Goal: Information Seeking & Learning: Learn about a topic

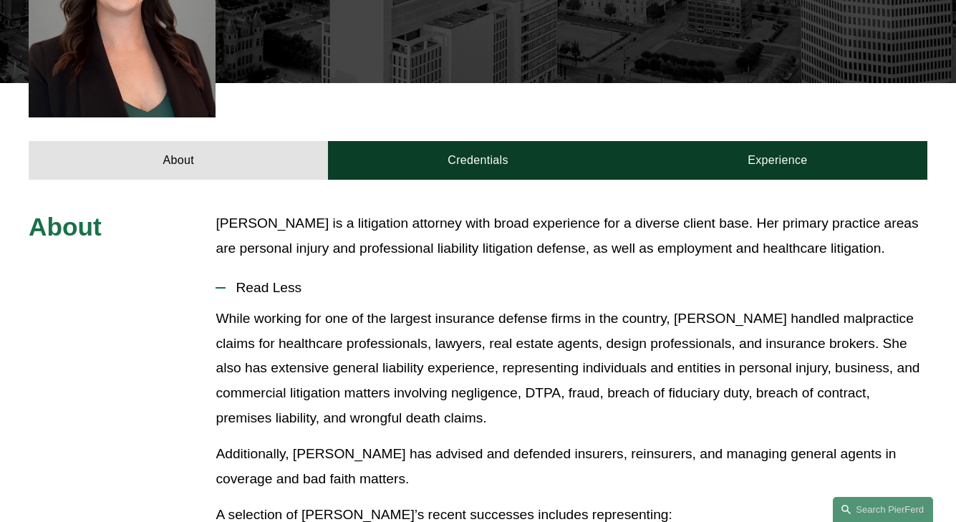
scroll to position [479, 0]
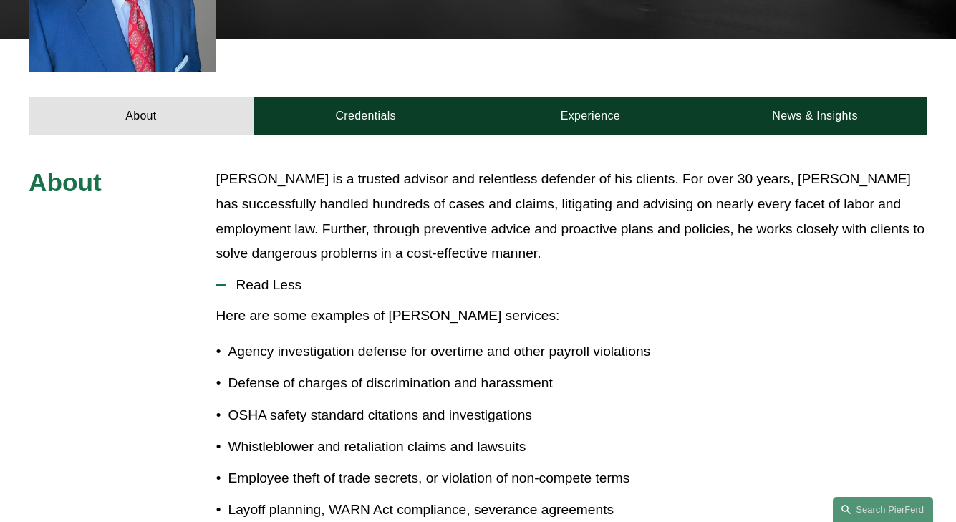
scroll to position [540, 0]
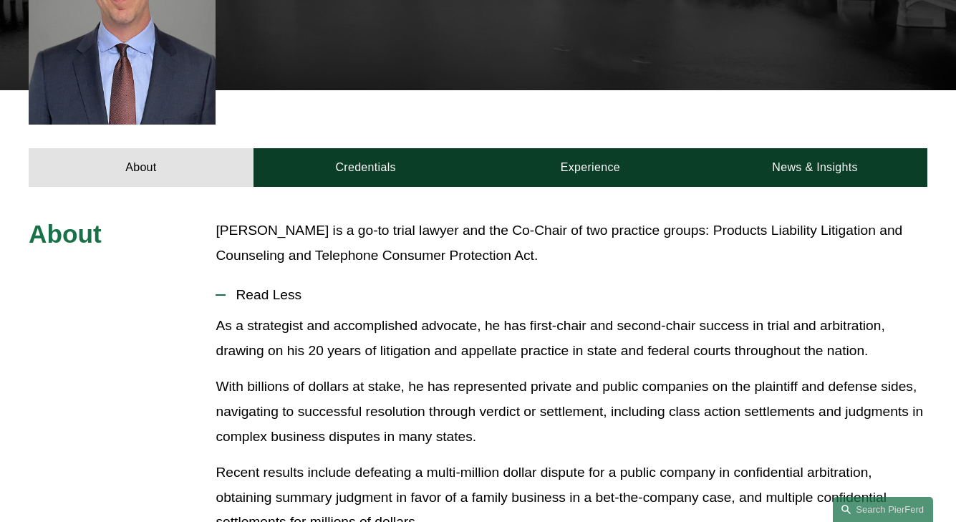
scroll to position [479, 0]
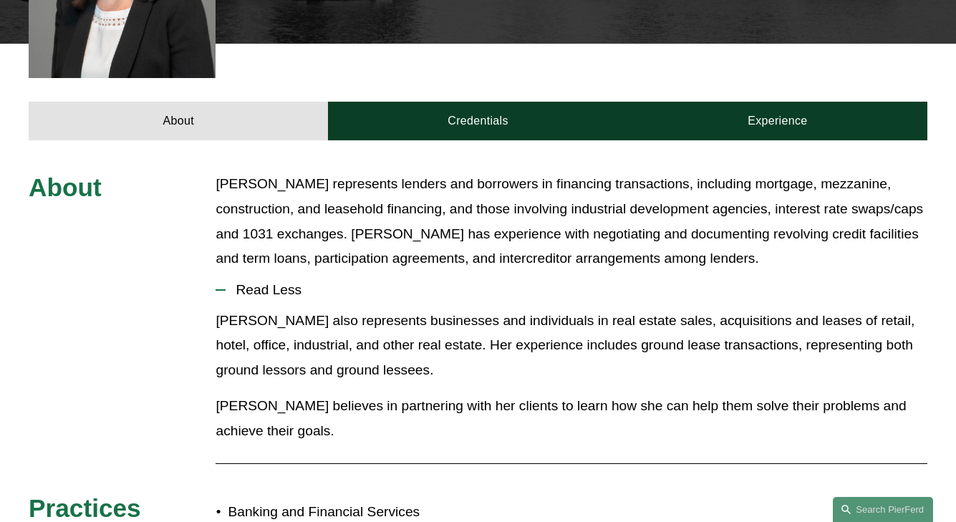
scroll to position [520, 0]
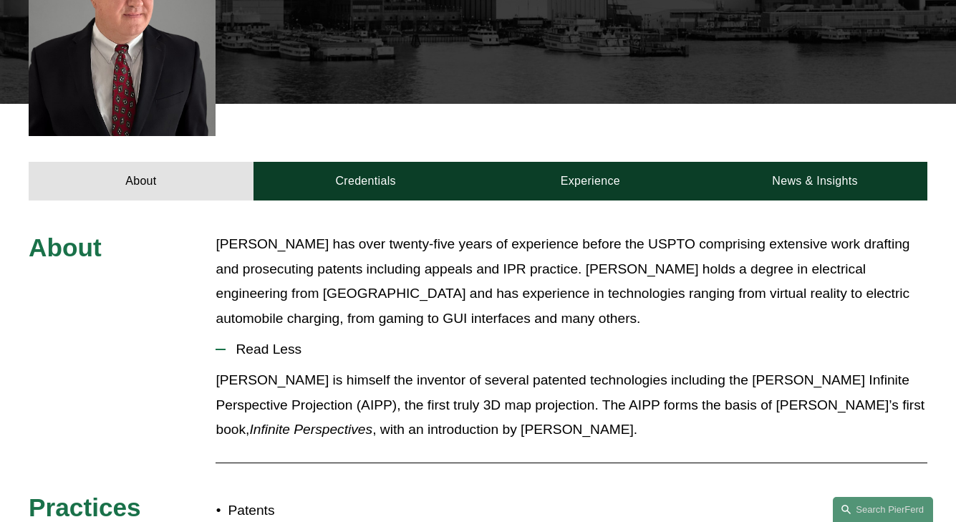
scroll to position [511, 0]
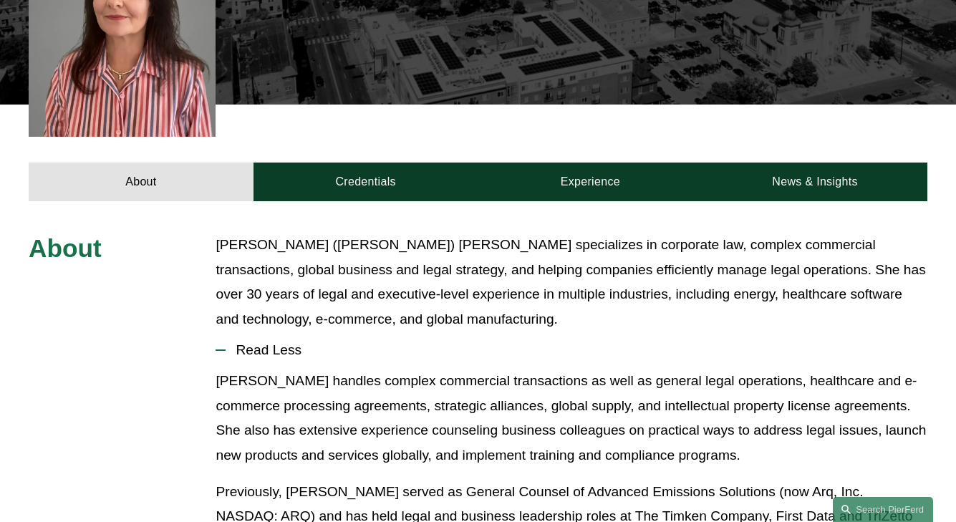
scroll to position [511, 0]
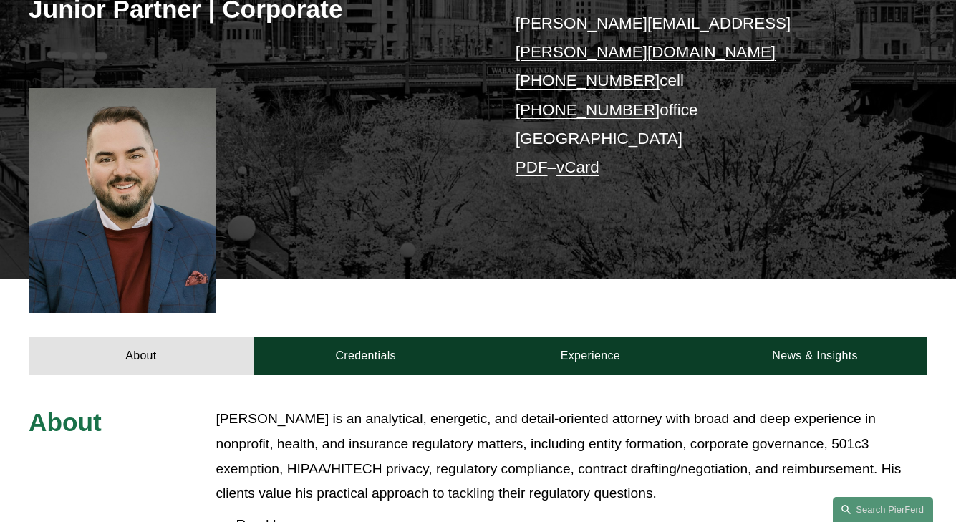
scroll to position [520, 0]
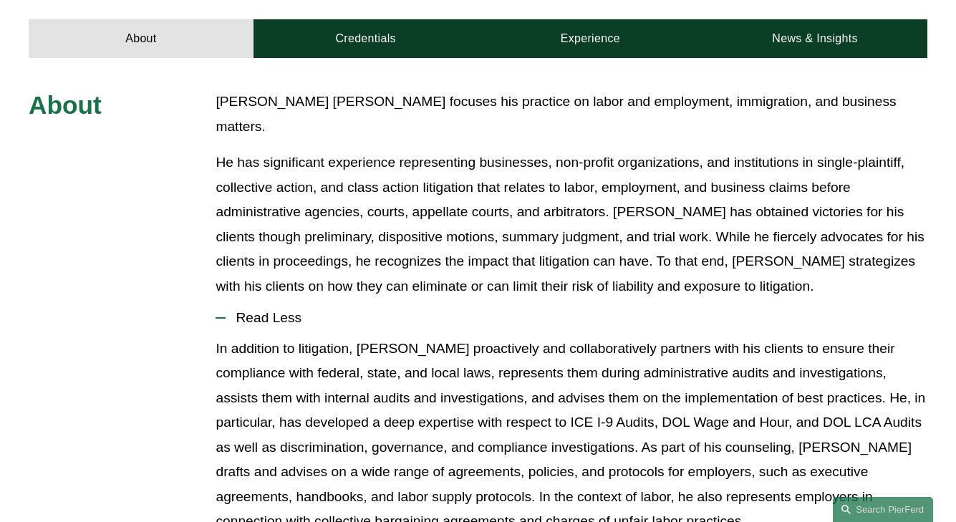
scroll to position [560, 0]
